Goal: Information Seeking & Learning: Learn about a topic

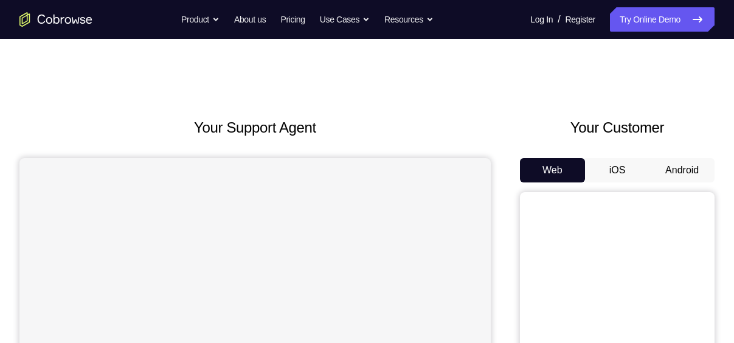
click at [678, 170] on button "Android" at bounding box center [681, 170] width 65 height 24
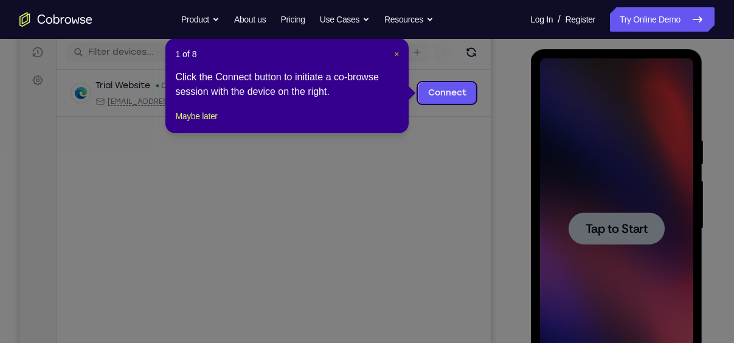
click at [394, 50] on span "×" at bounding box center [396, 54] width 5 height 10
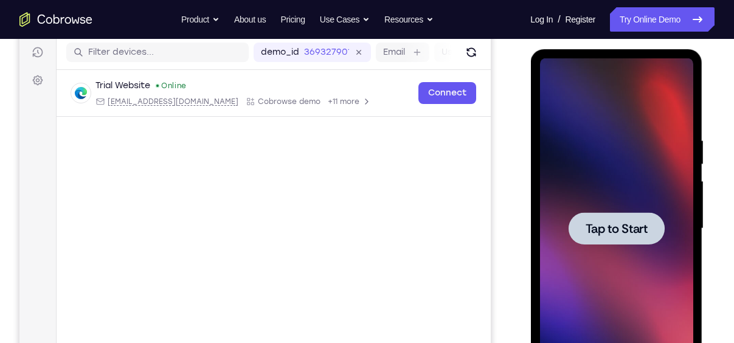
click at [605, 229] on span "Tap to Start" at bounding box center [616, 228] width 62 height 12
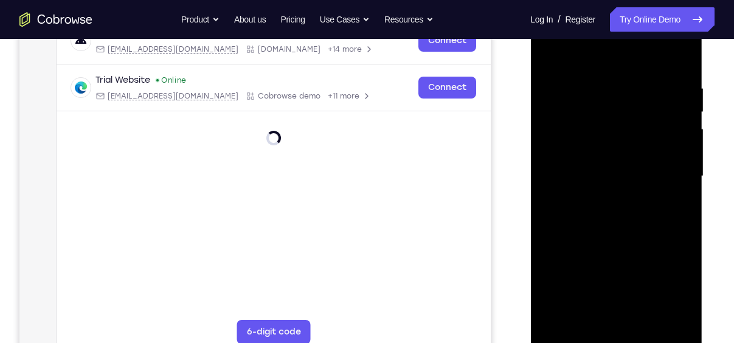
scroll to position [293, 0]
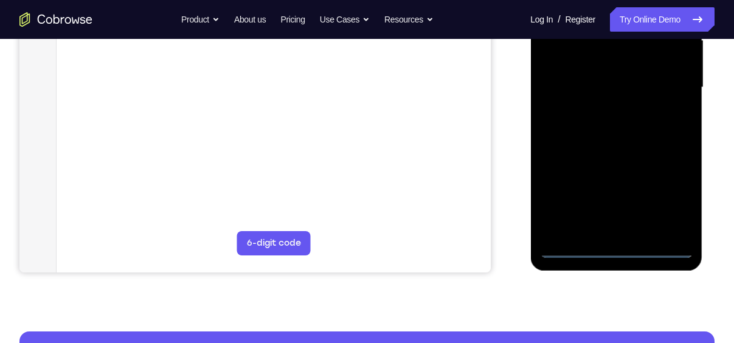
click at [617, 246] on div at bounding box center [615, 87] width 153 height 340
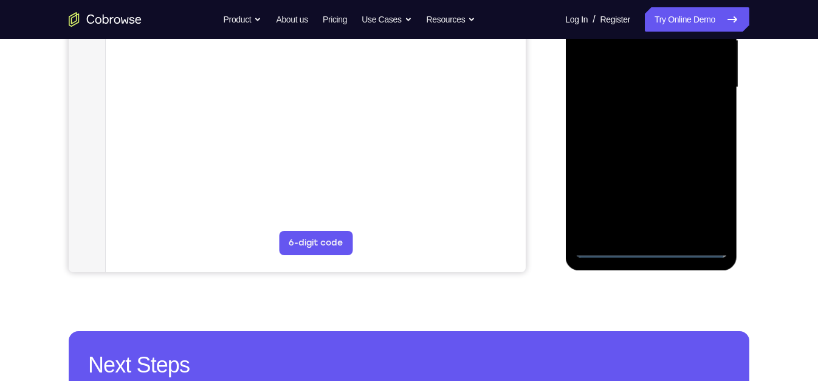
scroll to position [213, 0]
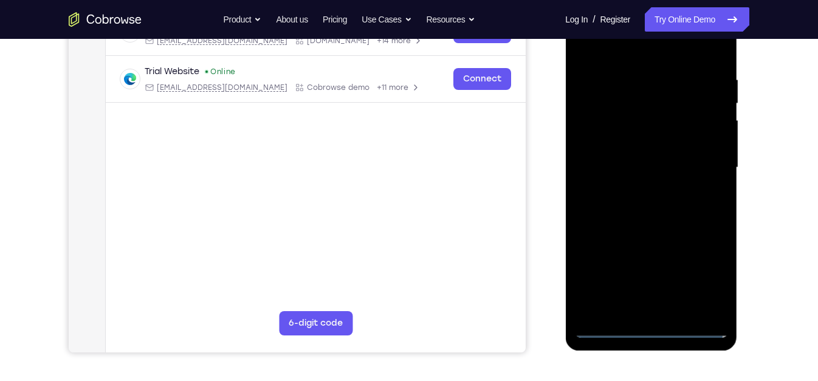
click at [700, 274] on div at bounding box center [650, 168] width 153 height 340
click at [705, 272] on div at bounding box center [650, 168] width 153 height 340
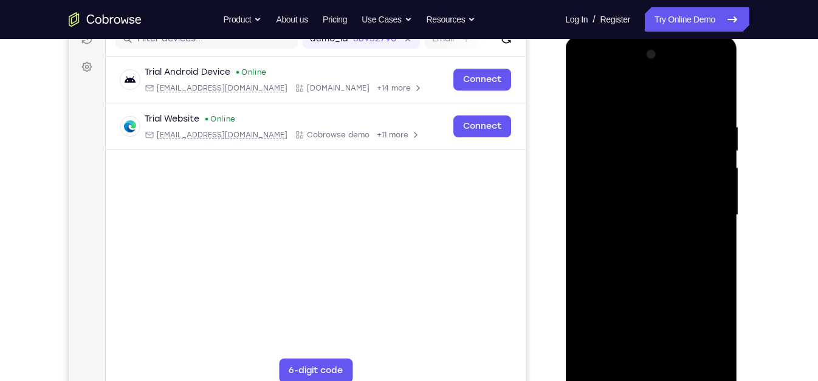
scroll to position [168, 0]
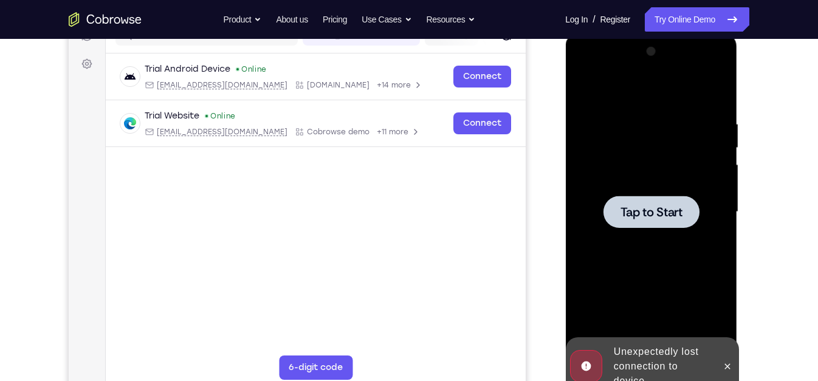
click at [646, 210] on span "Tap to Start" at bounding box center [651, 212] width 62 height 12
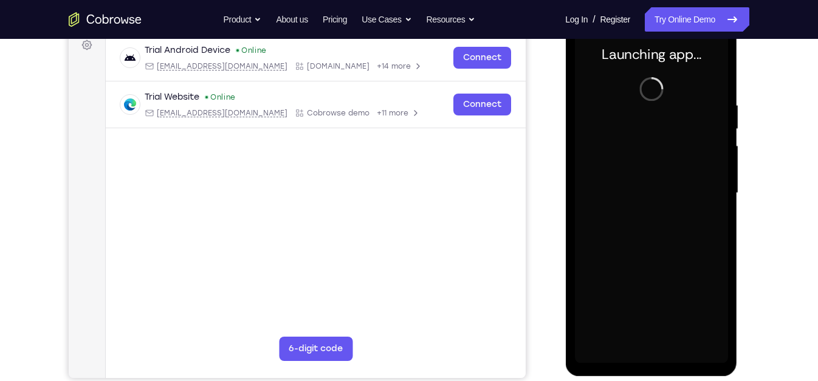
scroll to position [188, 0]
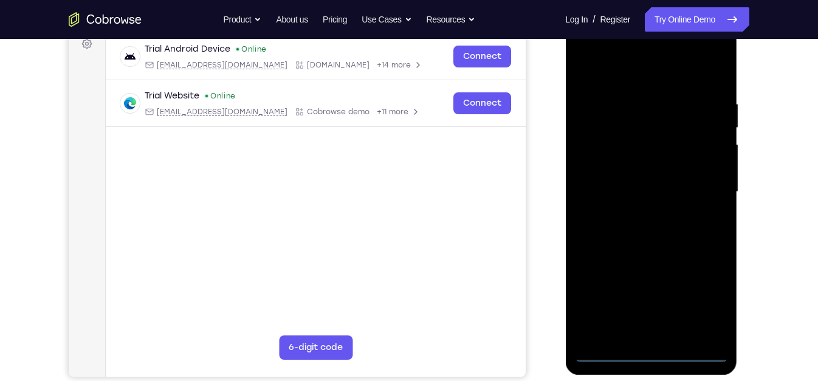
click at [650, 342] on div at bounding box center [650, 192] width 153 height 340
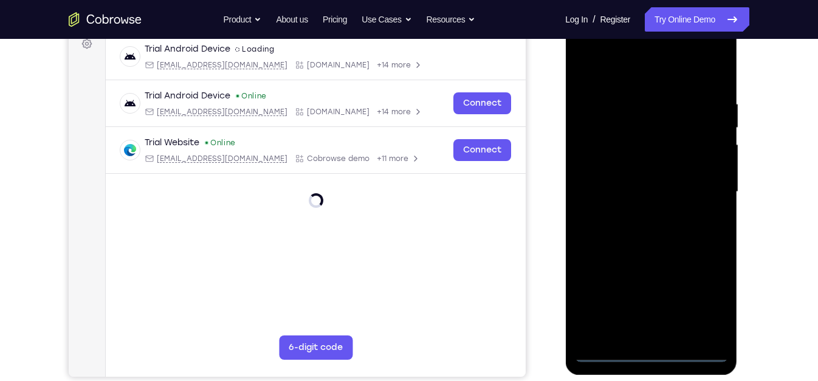
click at [650, 342] on div at bounding box center [650, 192] width 153 height 340
click at [706, 293] on div at bounding box center [650, 192] width 153 height 340
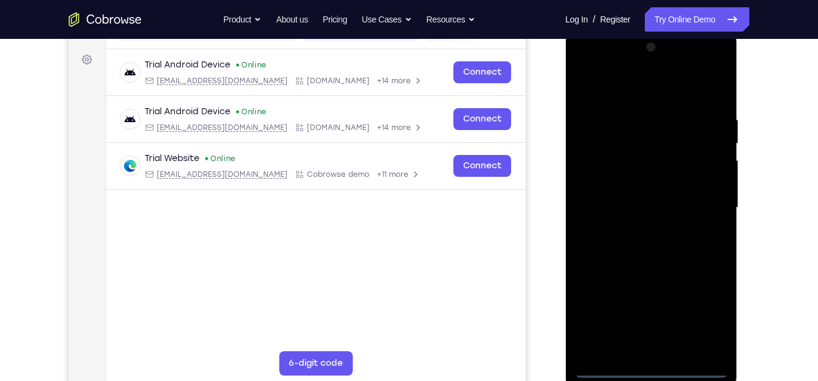
scroll to position [172, 0]
click at [587, 63] on div at bounding box center [650, 208] width 153 height 340
click at [596, 170] on div at bounding box center [650, 208] width 153 height 340
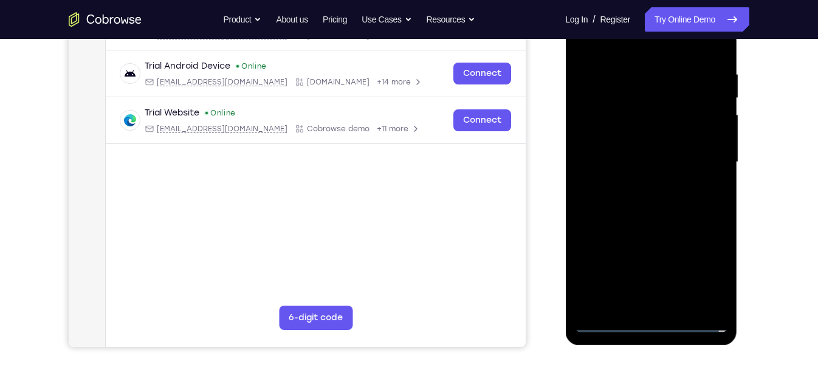
scroll to position [221, 0]
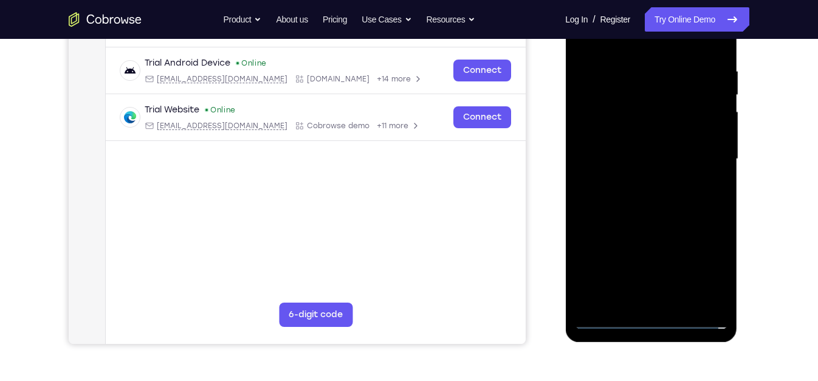
click at [660, 303] on div at bounding box center [650, 159] width 153 height 340
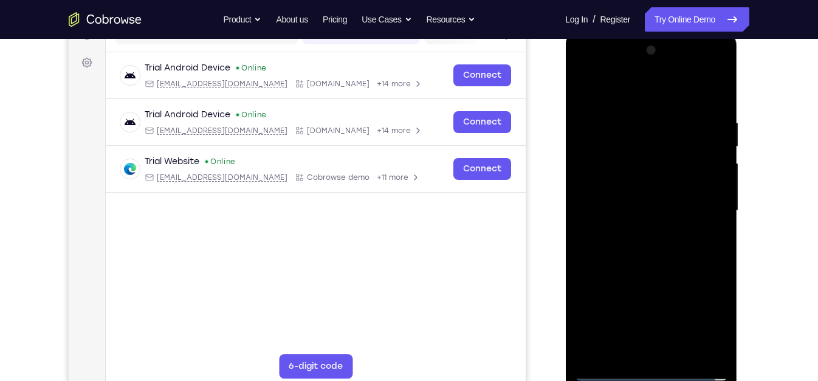
scroll to position [168, 0]
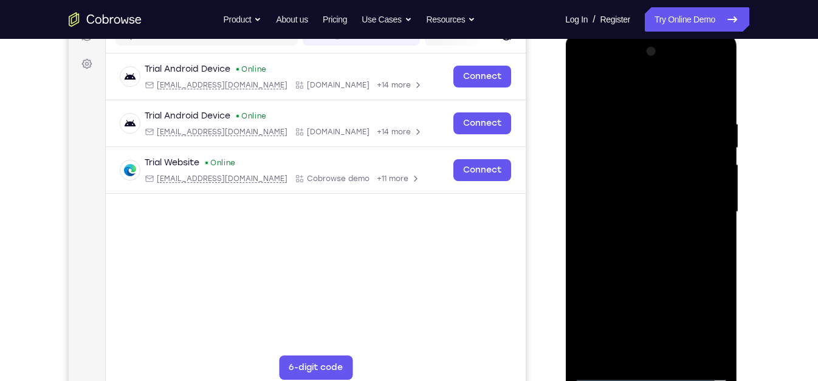
click at [583, 87] on div at bounding box center [650, 212] width 153 height 340
click at [582, 95] on div at bounding box center [650, 212] width 153 height 340
click at [619, 207] on div at bounding box center [650, 212] width 153 height 340
click at [636, 172] on div at bounding box center [650, 212] width 153 height 340
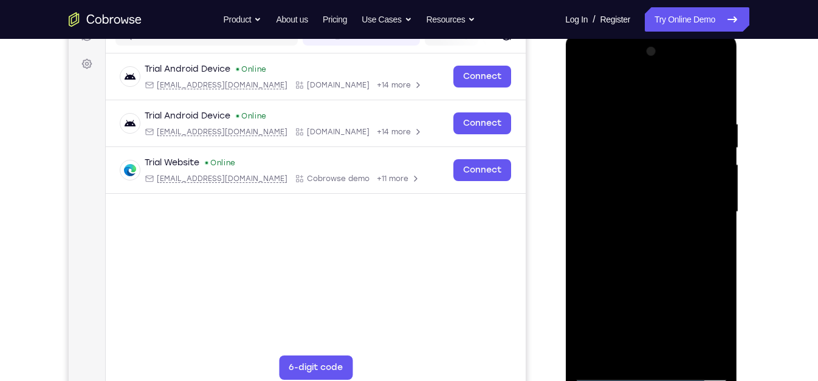
click at [626, 199] on div at bounding box center [650, 212] width 153 height 340
click at [632, 224] on div at bounding box center [650, 212] width 153 height 340
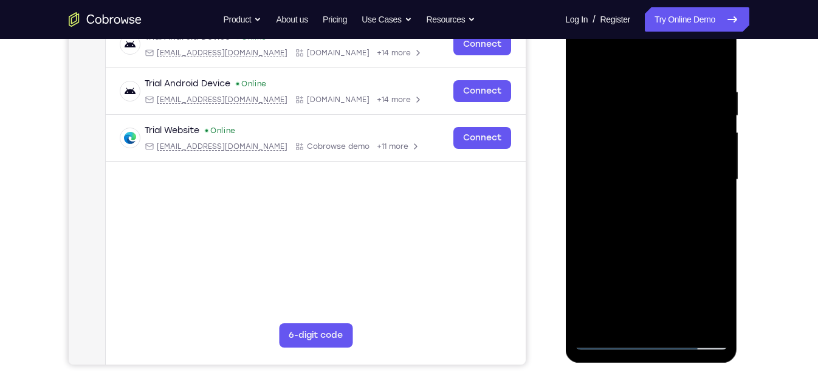
scroll to position [203, 0]
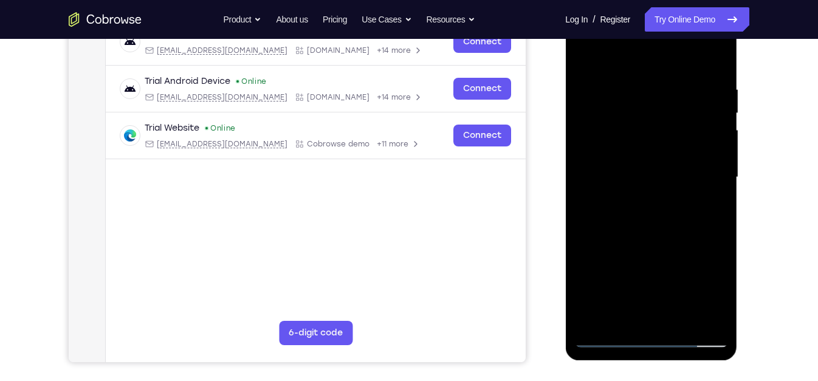
drag, startPoint x: 632, startPoint y: 189, endPoint x: 594, endPoint y: 79, distance: 116.5
click at [594, 79] on div at bounding box center [650, 177] width 153 height 340
click at [619, 306] on div at bounding box center [650, 177] width 153 height 340
click at [586, 235] on div at bounding box center [650, 177] width 153 height 340
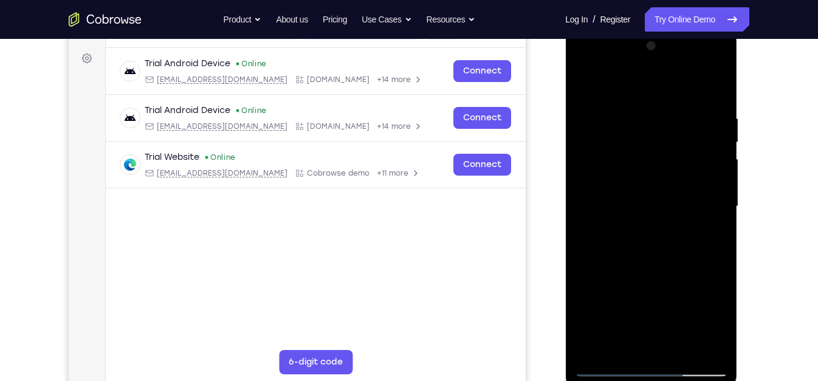
scroll to position [172, 0]
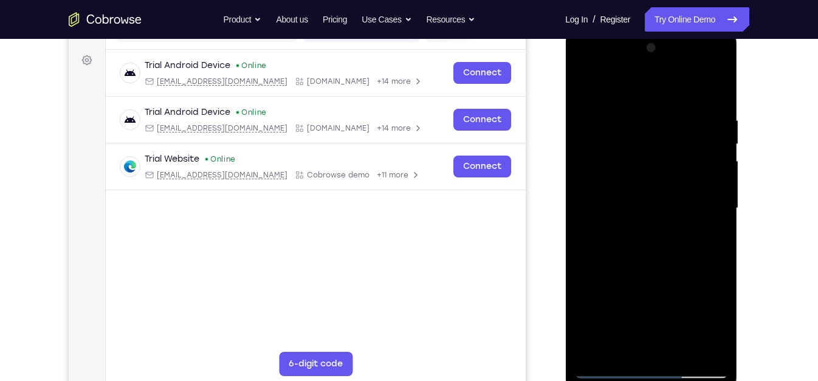
click at [616, 94] on div at bounding box center [650, 208] width 153 height 340
click at [692, 80] on div at bounding box center [650, 208] width 153 height 340
click at [591, 81] on div at bounding box center [650, 208] width 153 height 340
drag, startPoint x: 641, startPoint y: 307, endPoint x: 657, endPoint y: 95, distance: 212.2
click at [657, 95] on div at bounding box center [650, 208] width 153 height 340
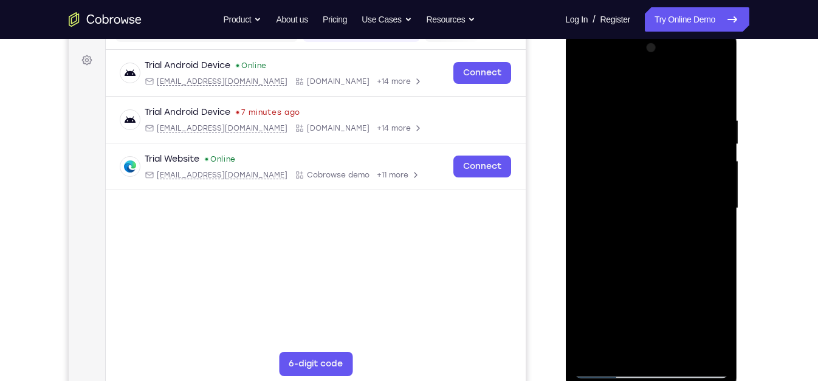
drag, startPoint x: 685, startPoint y: 289, endPoint x: 694, endPoint y: 127, distance: 162.0
click at [694, 127] on div at bounding box center [650, 208] width 153 height 340
click at [717, 66] on div at bounding box center [650, 208] width 153 height 340
drag, startPoint x: 646, startPoint y: 266, endPoint x: 655, endPoint y: 111, distance: 155.3
click at [655, 111] on div at bounding box center [650, 208] width 153 height 340
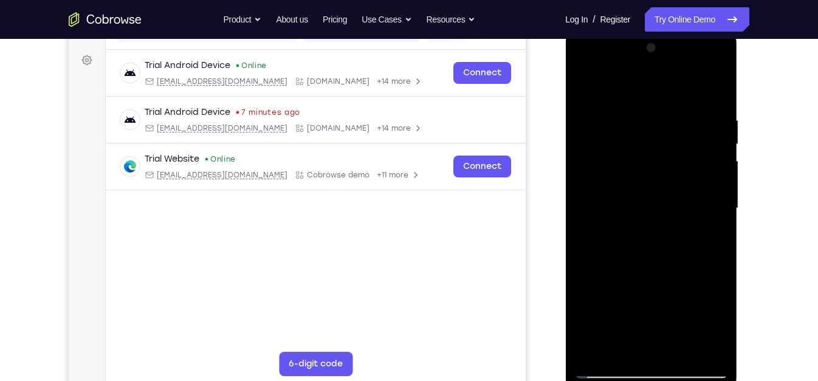
click at [602, 225] on div at bounding box center [650, 208] width 153 height 340
click at [609, 231] on div at bounding box center [650, 208] width 153 height 340
drag, startPoint x: 605, startPoint y: 280, endPoint x: 599, endPoint y: 169, distance: 110.8
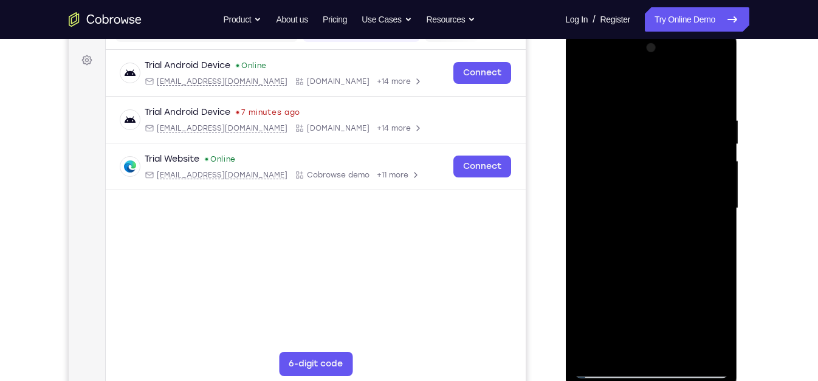
click at [599, 169] on div at bounding box center [650, 208] width 153 height 340
click at [716, 65] on div at bounding box center [650, 208] width 153 height 340
drag, startPoint x: 599, startPoint y: 284, endPoint x: 599, endPoint y: 139, distance: 145.3
click at [599, 139] on div at bounding box center [650, 208] width 153 height 340
click at [609, 226] on div at bounding box center [650, 208] width 153 height 340
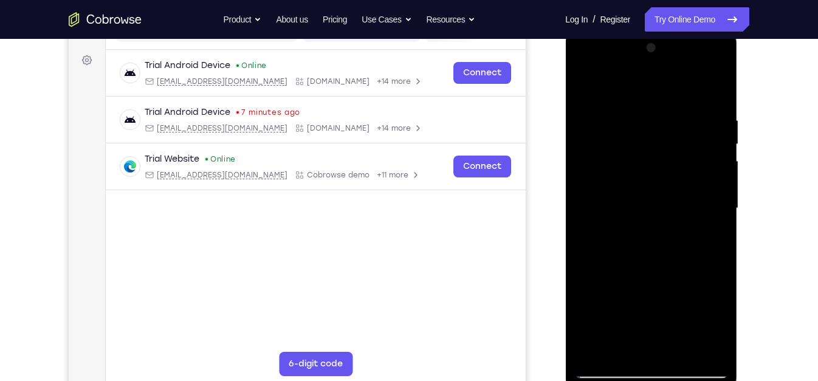
click at [609, 226] on div at bounding box center [650, 208] width 153 height 340
click at [717, 67] on div at bounding box center [650, 208] width 153 height 340
click at [609, 269] on div at bounding box center [650, 208] width 153 height 340
click at [609, 224] on div at bounding box center [650, 208] width 153 height 340
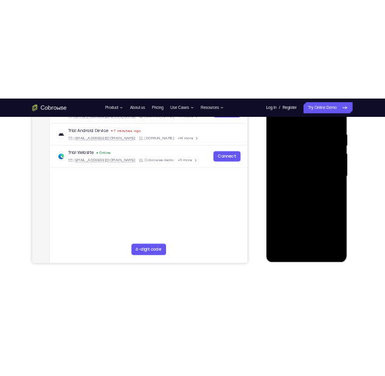
scroll to position [207, 0]
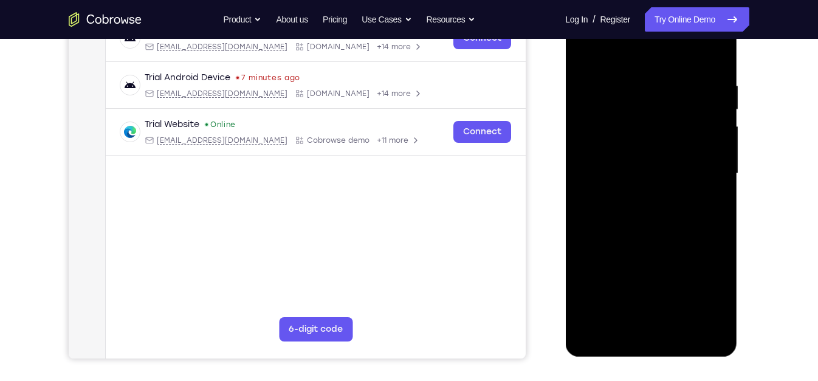
click at [649, 335] on div at bounding box center [650, 174] width 153 height 340
click at [601, 198] on div at bounding box center [650, 174] width 153 height 340
drag, startPoint x: 652, startPoint y: 331, endPoint x: 463, endPoint y: -71, distance: 444.4
click at [565, 0] on html "Online web based iOS Simulators and Android Emulators. Run iPhone, iPad, Mobile…" at bounding box center [651, 177] width 173 height 365
